Goal: Find specific page/section: Find specific page/section

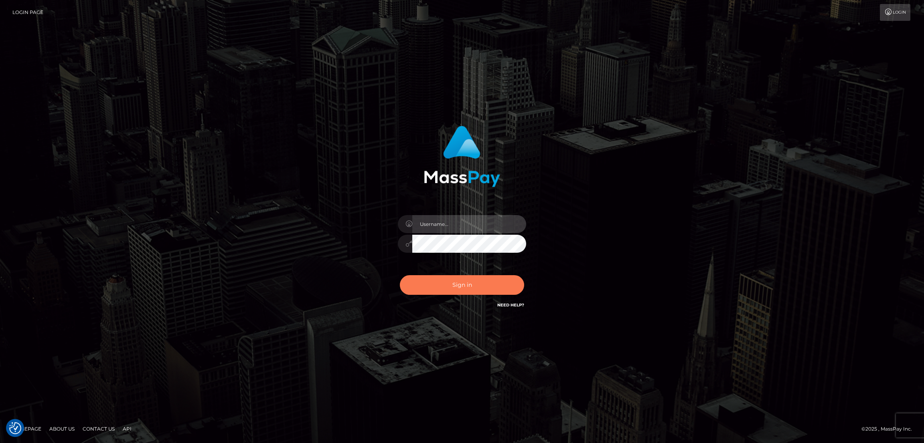
type input "by.es2"
click at [463, 280] on button "Sign in" at bounding box center [462, 285] width 124 height 20
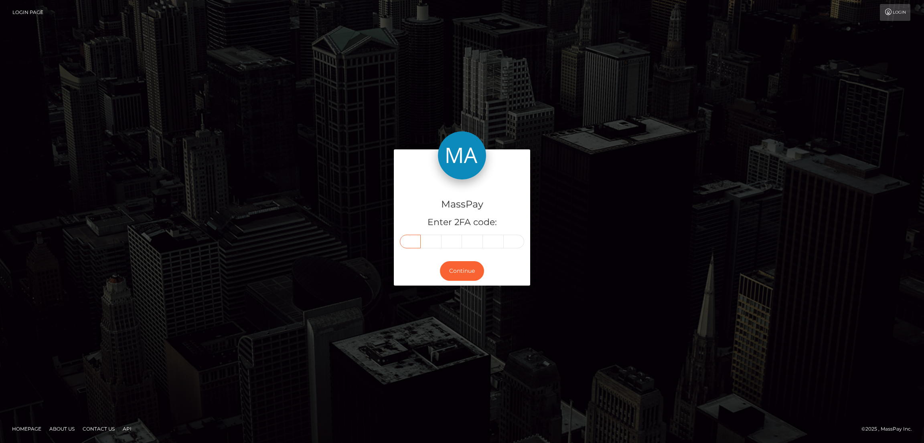
click at [407, 236] on input "text" at bounding box center [410, 242] width 21 height 14
paste input "2"
type input "2"
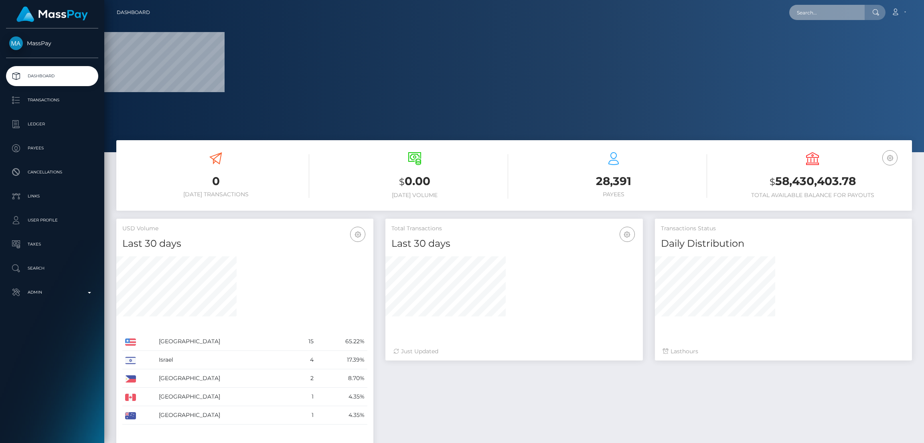
click at [818, 13] on input "text" at bounding box center [826, 12] width 75 height 15
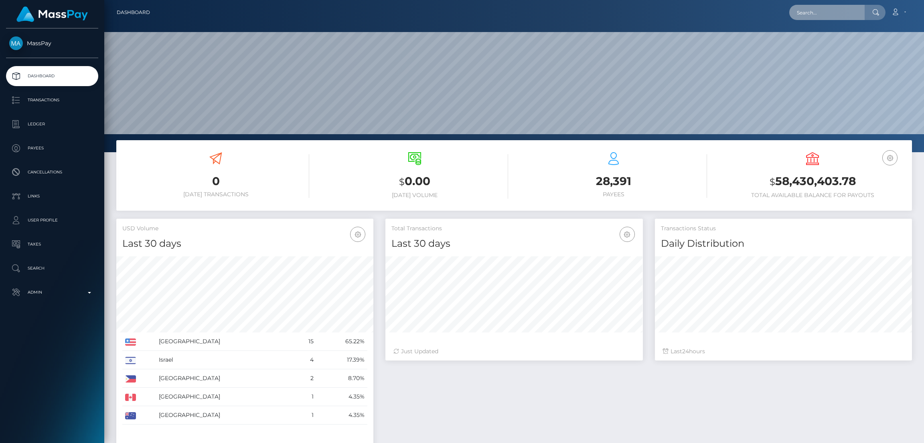
scroll to position [142, 257]
paste input "222409"
type input "2"
paste input "alishacoxon@icloud.com"
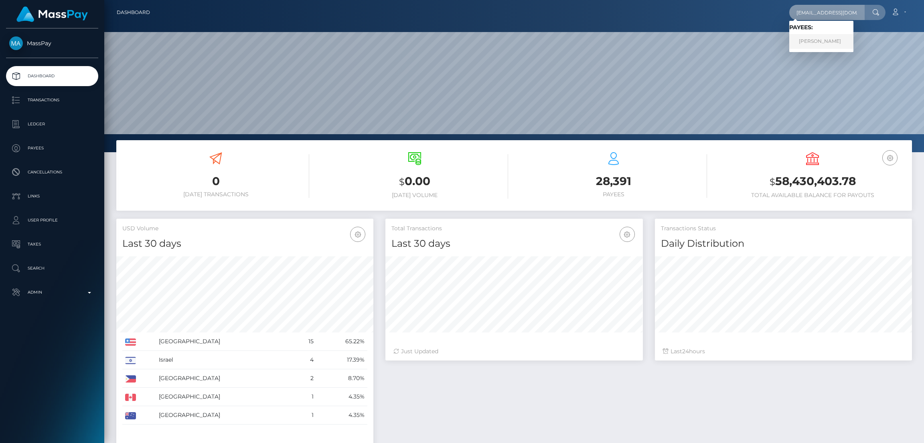
type input "alishacoxon@icloud.com"
click at [827, 40] on link "ALISHA ABBIE COXON" at bounding box center [821, 41] width 64 height 15
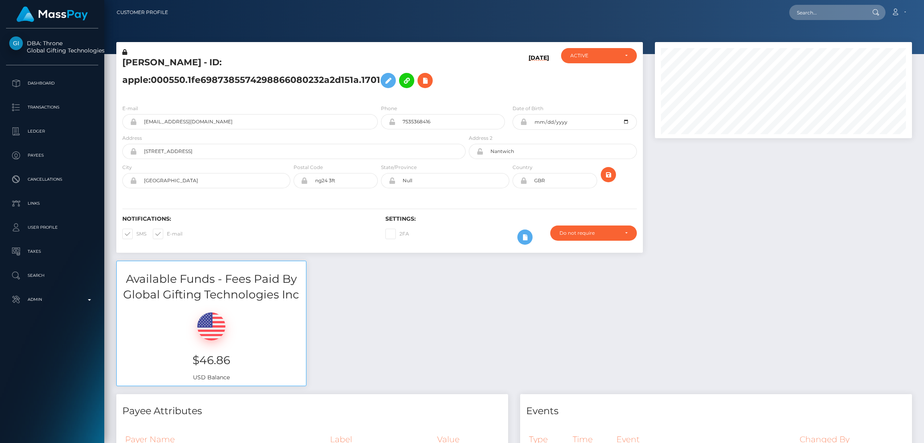
scroll to position [96, 257]
click at [804, 14] on input "text" at bounding box center [826, 12] width 75 height 15
paste input "[EMAIL_ADDRESS][DOMAIN_NAME]"
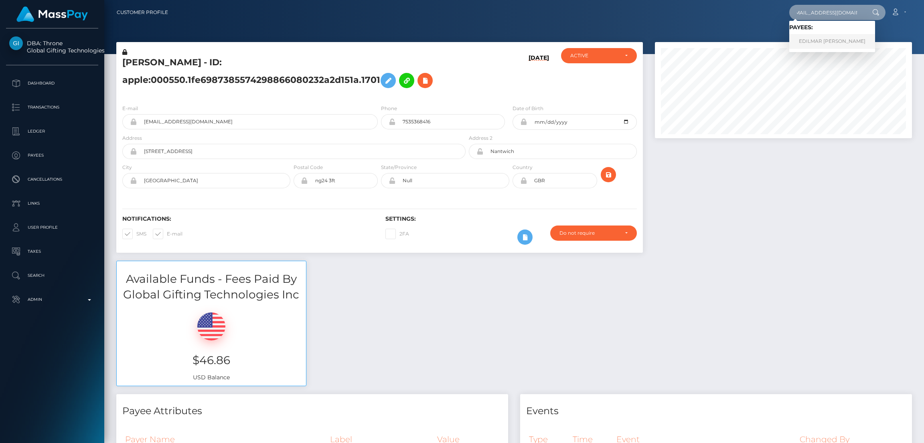
type input "[EMAIL_ADDRESS][DOMAIN_NAME]"
click at [814, 41] on link "EDILMAR KARINA LINAREZ TOVAR" at bounding box center [832, 41] width 86 height 15
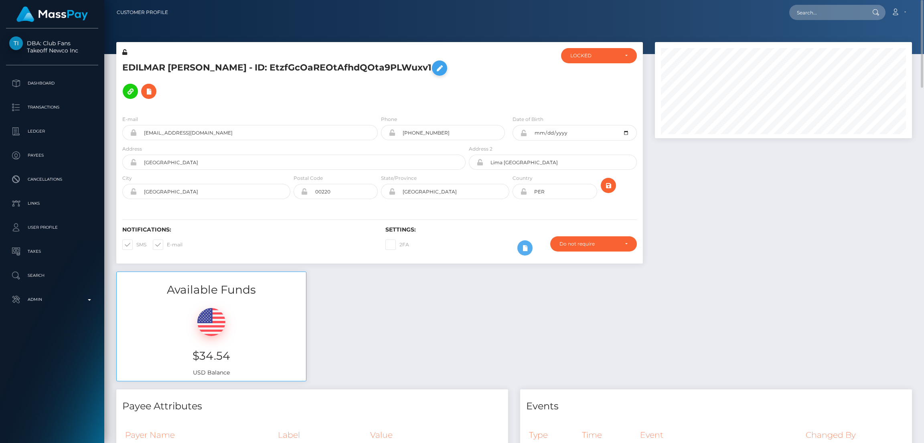
click at [435, 73] on icon at bounding box center [440, 68] width 10 height 10
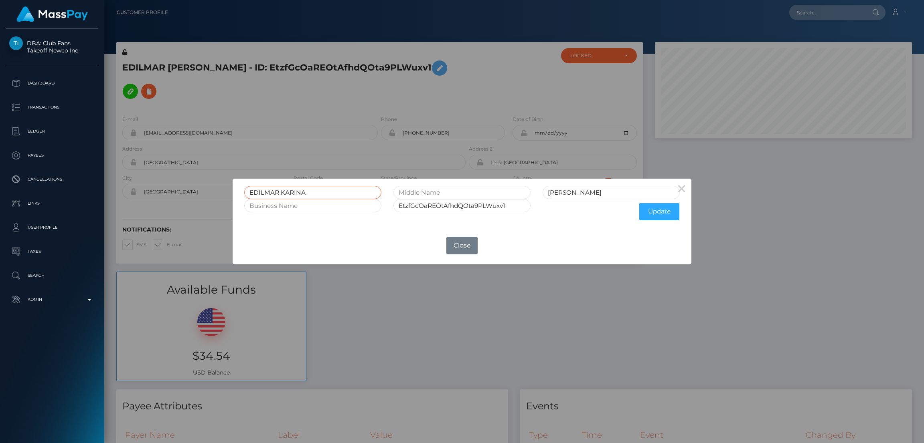
click at [264, 190] on input "EDILMAR KARINA" at bounding box center [312, 192] width 137 height 13
click at [464, 246] on button "Close" at bounding box center [461, 246] width 31 height 18
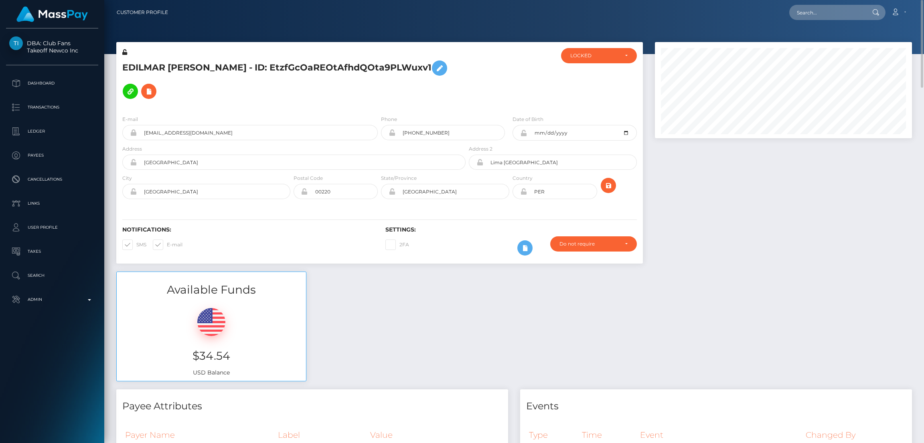
click at [164, 64] on h5 "EDILMAR KARINA LINAREZ TOVAR - ID: EtzfGcOaREOtAfhdQOta9PLWuxv1" at bounding box center [291, 80] width 339 height 47
click at [163, 64] on h5 "EDILMAR KARINA LINAREZ TOVAR - ID: EtzfGcOaREOtAfhdQOta9PLWuxv1" at bounding box center [291, 80] width 339 height 47
copy h5 "EDILMAR KARINA LINAREZ TOVAR - ID: EtzfGcOaREOtAfhdQOta9PLWuxv1"
click at [813, 14] on input "text" at bounding box center [826, 12] width 75 height 15
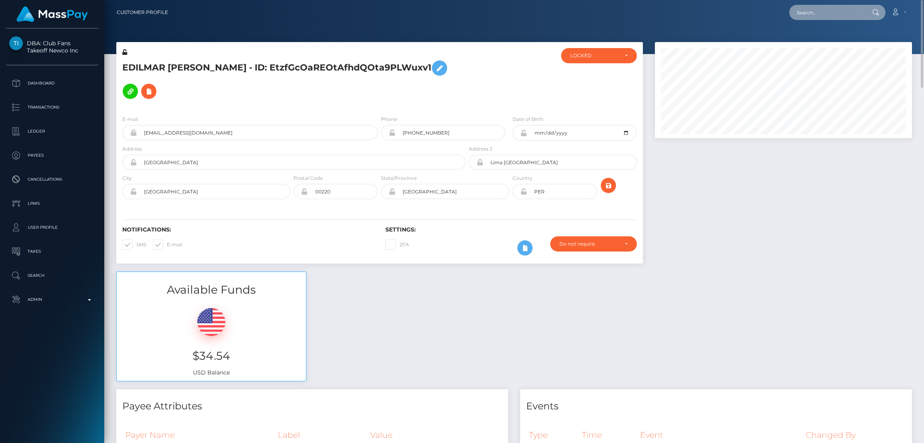
paste input "ramocafesosa@gmail.com"
type input "ramocafesosa@gmail.com"
click at [827, 10] on input "ramocafesosa@gmail.com" at bounding box center [826, 12] width 75 height 15
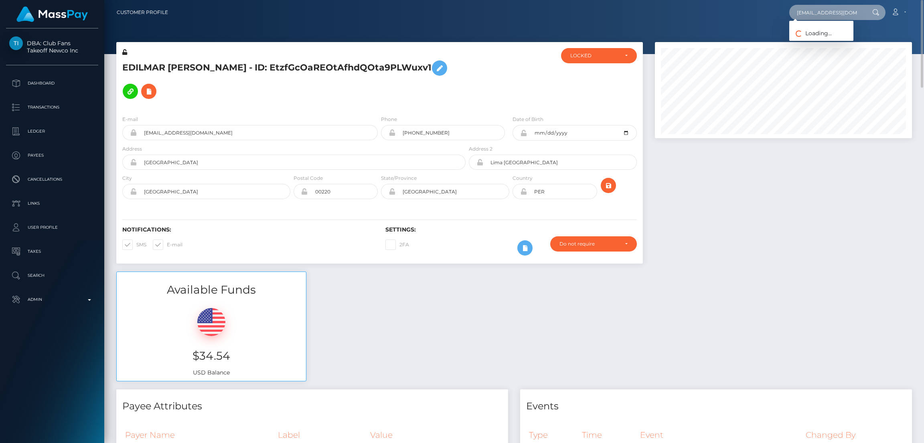
scroll to position [0, 4]
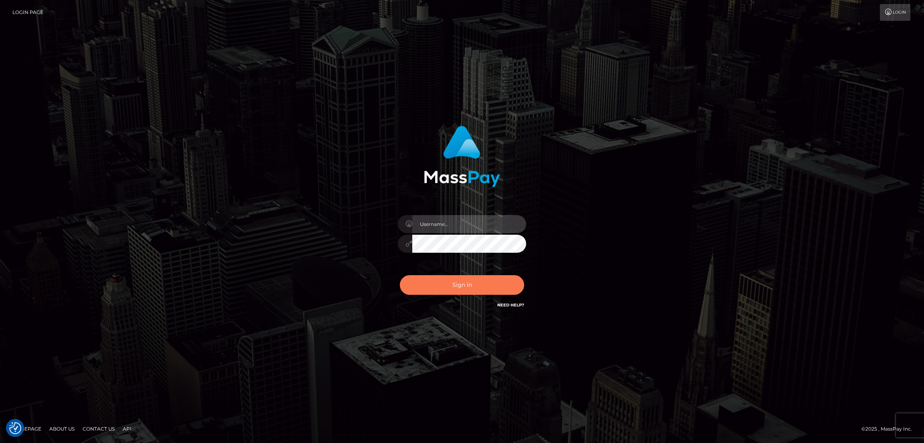
type input "by.es2"
click at [466, 279] on button "Sign in" at bounding box center [462, 285] width 124 height 20
type input "by.es2"
click at [458, 285] on button "Sign in" at bounding box center [462, 285] width 124 height 20
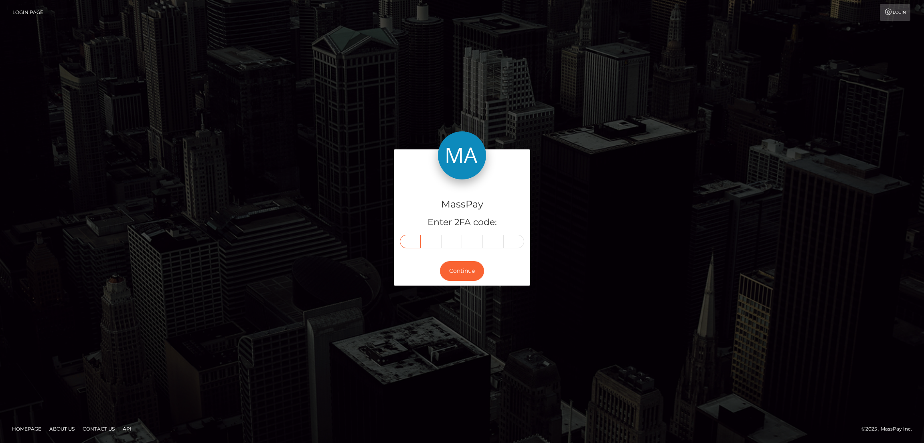
click at [412, 239] on input "text" at bounding box center [410, 242] width 21 height 14
paste input "9"
type input "9"
type input "8"
type input "3"
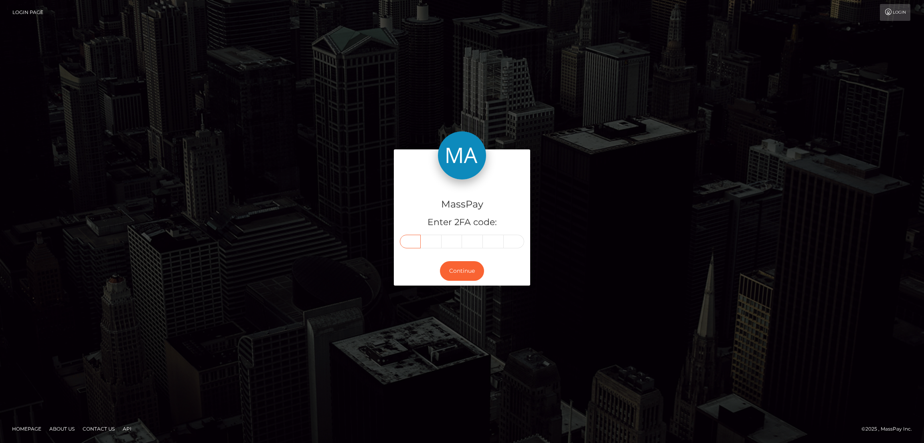
type input "1"
type input "6"
type input "5"
click at [464, 267] on button "Continue" at bounding box center [462, 271] width 44 height 20
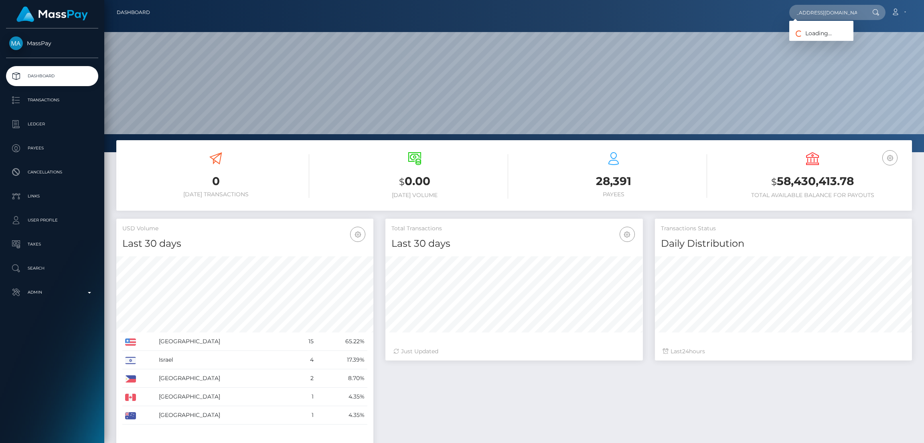
scroll to position [142, 257]
type input "[EMAIL_ADDRESS][DOMAIN_NAME]"
click at [820, 44] on link "David Stiven Alvarez Quesada" at bounding box center [841, 41] width 105 height 15
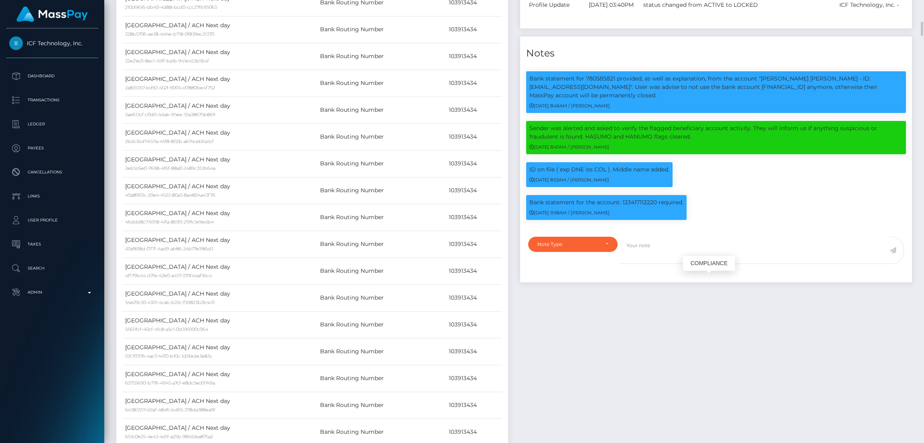
scroll to position [96, 257]
click at [560, 207] on p "Bank statement for the account: 123417112220 required." at bounding box center [606, 202] width 154 height 8
copy div "Bank statement for the account: 123417112220 required."
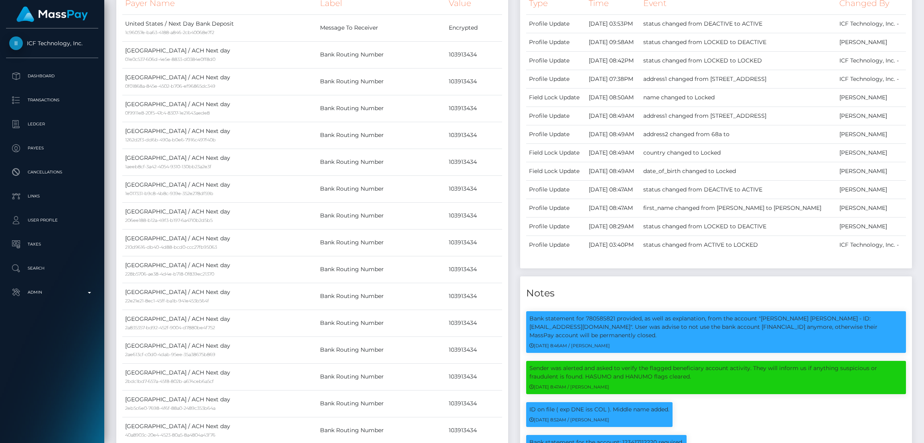
scroll to position [0, 0]
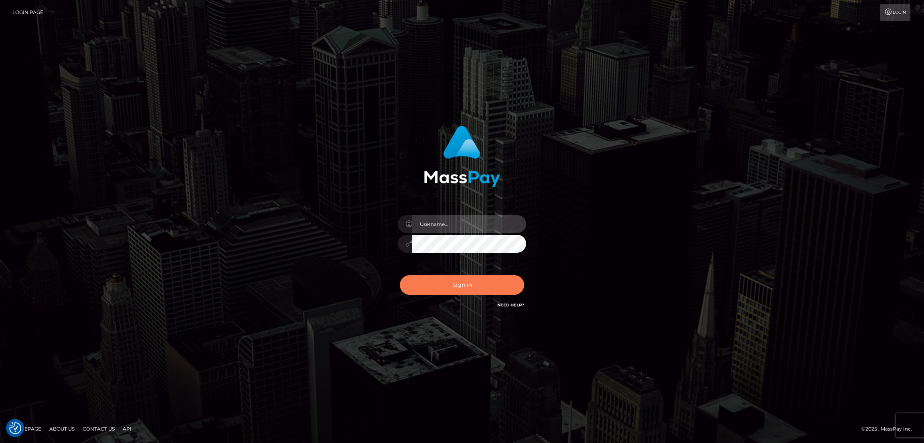
type input "by.es2"
click at [464, 280] on button "Sign in" at bounding box center [462, 285] width 124 height 20
type input "by.es2"
click at [477, 285] on button "Sign in" at bounding box center [462, 285] width 124 height 20
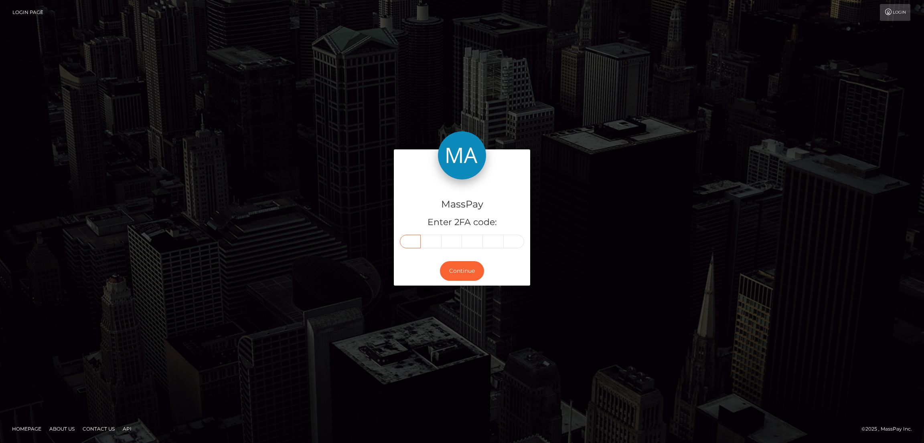
click at [411, 241] on input "text" at bounding box center [410, 242] width 21 height 14
paste input "8"
type input "8"
type input "5"
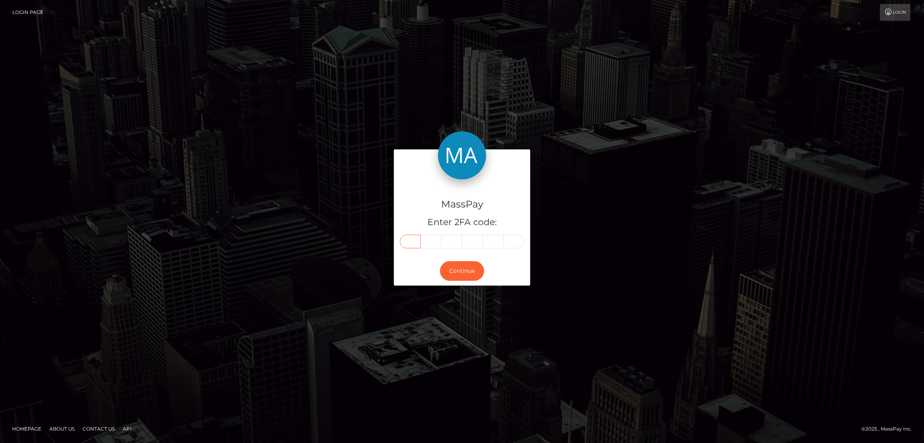
type input "7"
type input "6"
type input "5"
click at [466, 272] on button "Continue" at bounding box center [462, 271] width 44 height 20
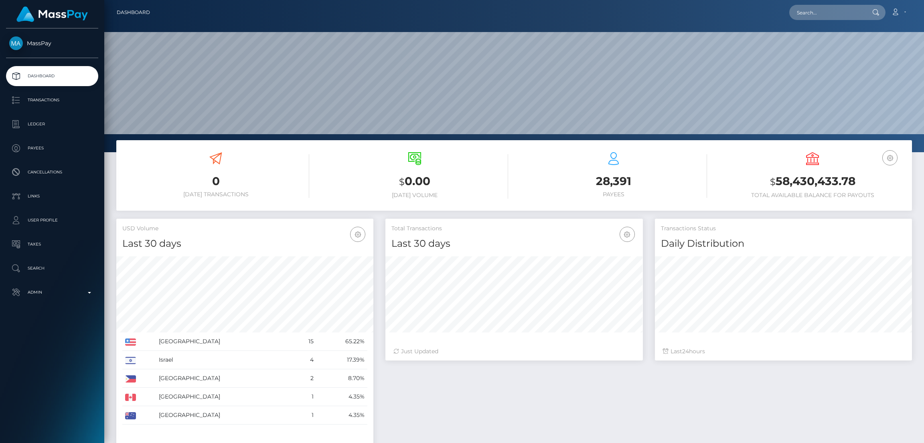
scroll to position [142, 257]
click at [792, 3] on nav "Dashboard Loading... Loading... Account Edit Profile" at bounding box center [514, 12] width 820 height 25
click at [800, 14] on input "text" at bounding box center [826, 12] width 75 height 15
paste input "[EMAIL_ADDRESS][DOMAIN_NAME]"
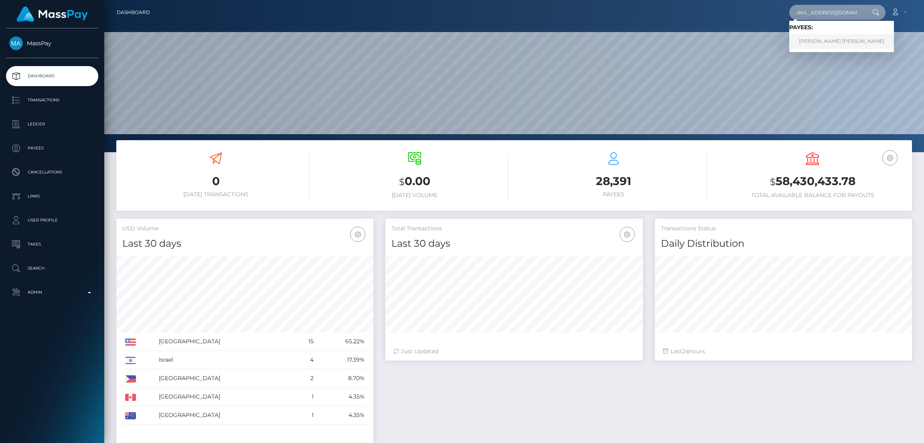
type input "[EMAIL_ADDRESS][DOMAIN_NAME]"
click at [808, 41] on link "[PERSON_NAME] [PERSON_NAME]" at bounding box center [841, 41] width 105 height 15
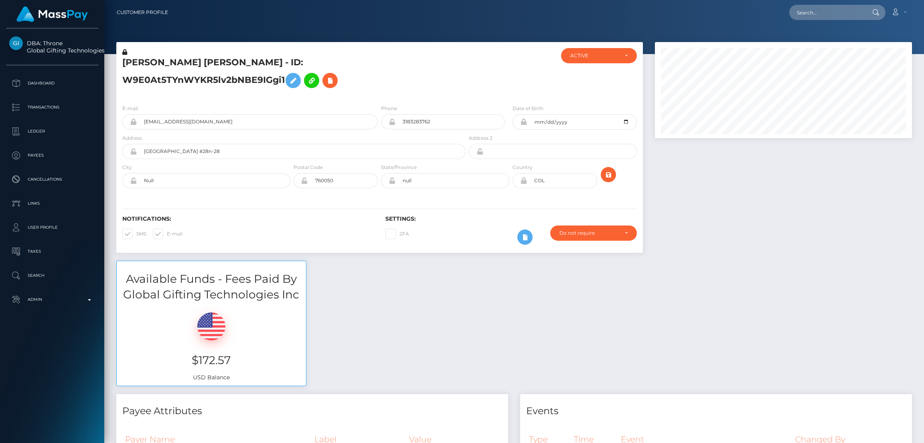
scroll to position [96, 257]
